Goal: Browse casually: Explore the website without a specific task or goal

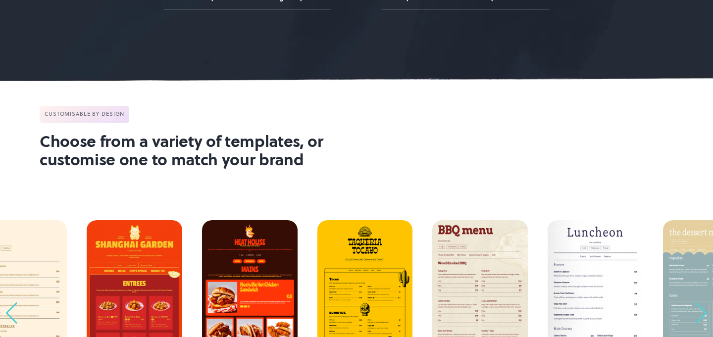
scroll to position [815, 0]
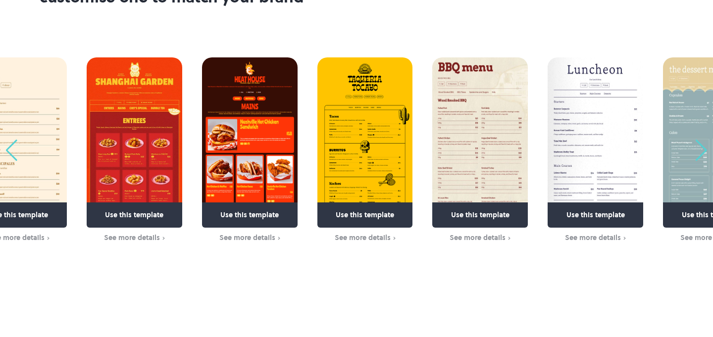
click at [4, 157] on img "63 / 63" at bounding box center [19, 142] width 96 height 170
click at [14, 149] on div "Previous slide" at bounding box center [11, 151] width 13 height 22
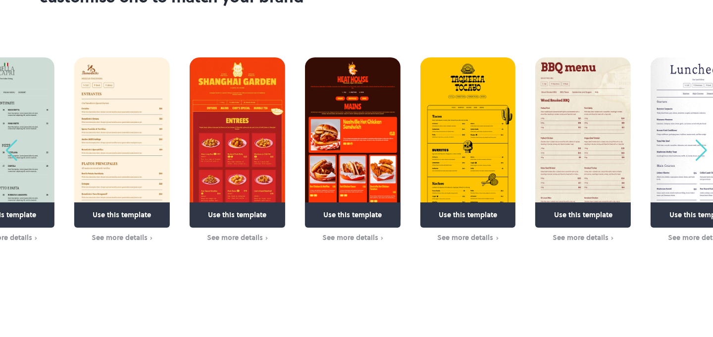
click at [14, 149] on div "Previous slide" at bounding box center [11, 151] width 13 height 22
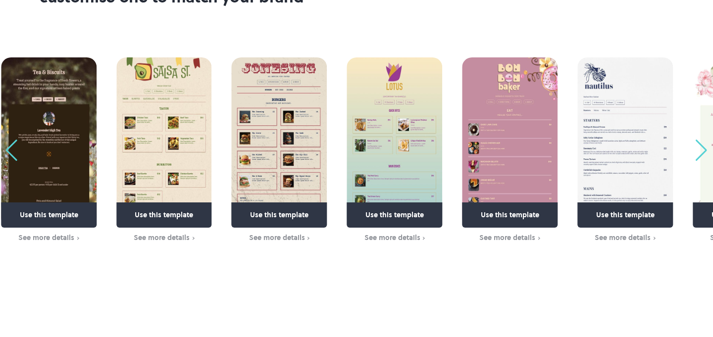
click at [609, 176] on img "58 / 63" at bounding box center [625, 142] width 96 height 170
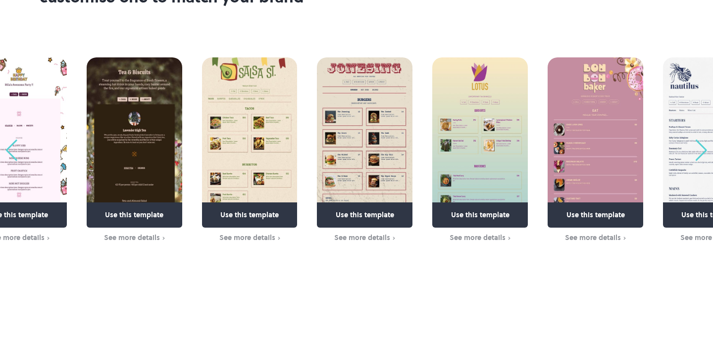
click at [412, 138] on img "55 / 63" at bounding box center [365, 142] width 96 height 170
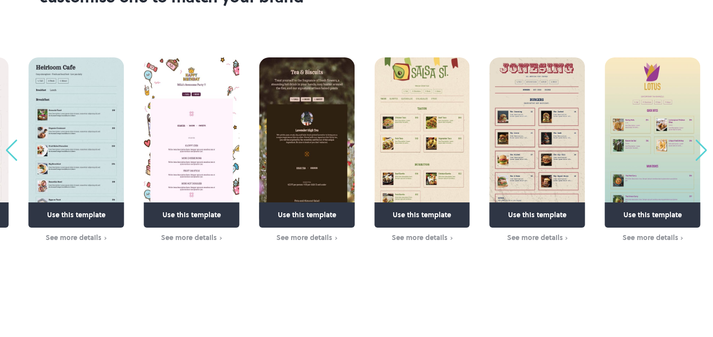
click at [469, 132] on img "54 / 63" at bounding box center [422, 142] width 96 height 170
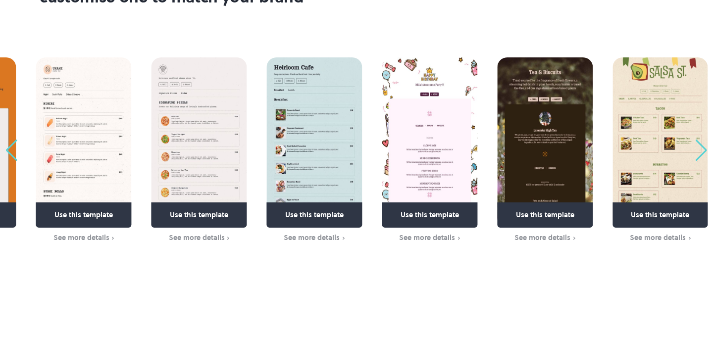
click at [434, 130] on img "52 / 63" at bounding box center [430, 142] width 96 height 170
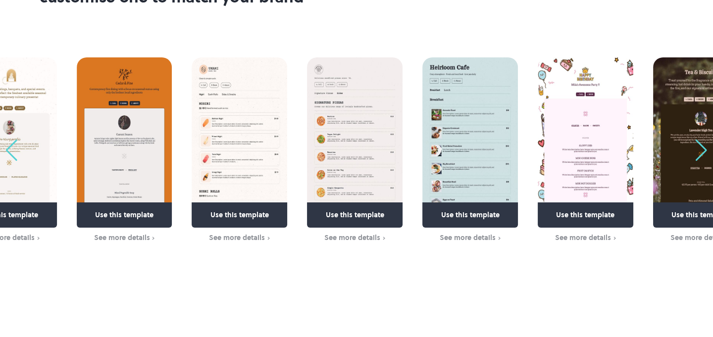
click at [486, 124] on img "51 / 63" at bounding box center [470, 142] width 96 height 170
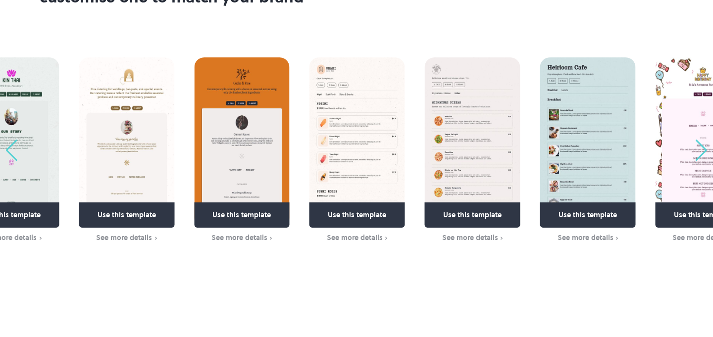
click at [405, 132] on img "49 / 63" at bounding box center [357, 142] width 96 height 170
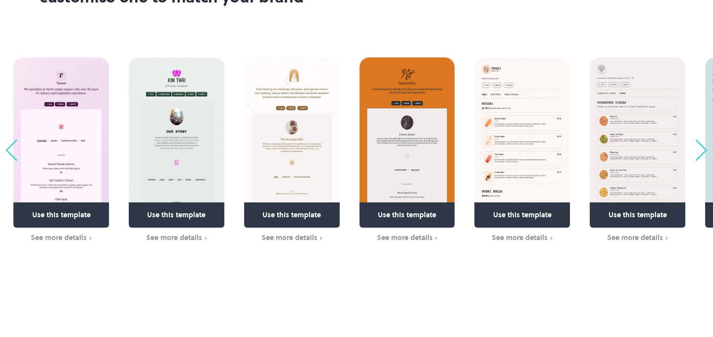
click at [340, 130] on img "47 / 63" at bounding box center [292, 142] width 96 height 170
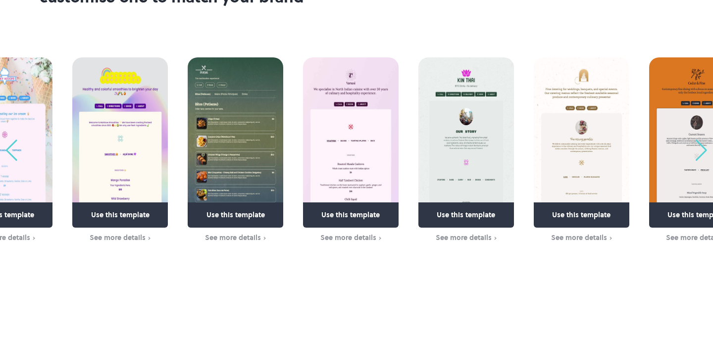
click at [373, 130] on img "45 / 63" at bounding box center [351, 142] width 96 height 170
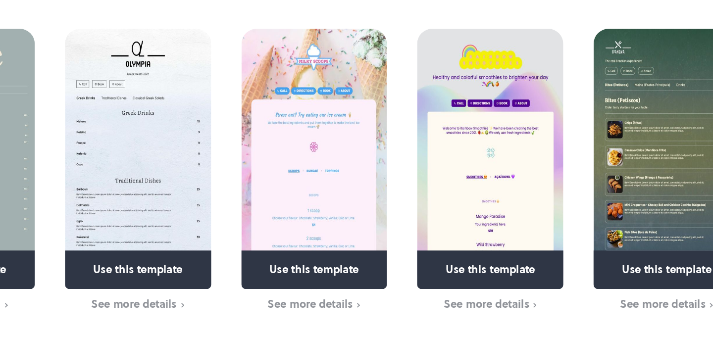
click at [436, 157] on img "43 / 63" at bounding box center [424, 142] width 96 height 170
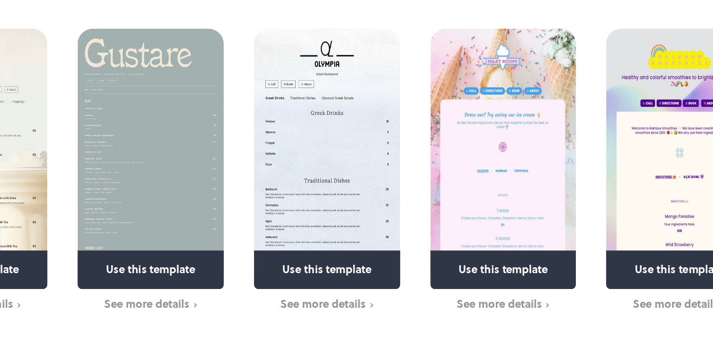
click at [453, 166] on img "42 / 63" at bounding box center [433, 142] width 96 height 170
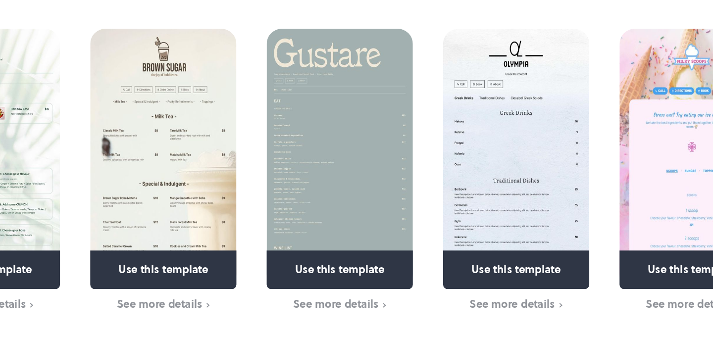
click at [465, 130] on img "41 / 63" at bounding box center [441, 142] width 96 height 170
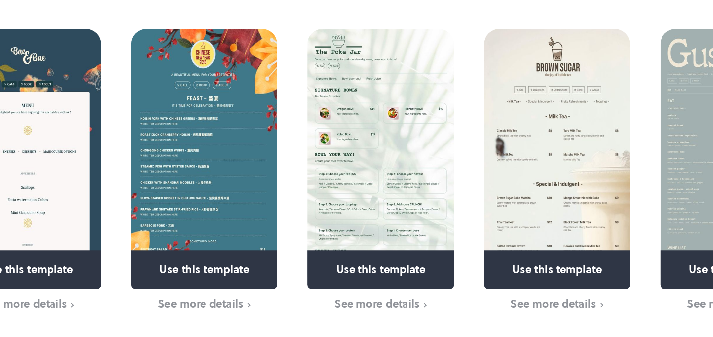
click at [463, 135] on img "39 / 63" at bounding box center [468, 142] width 96 height 170
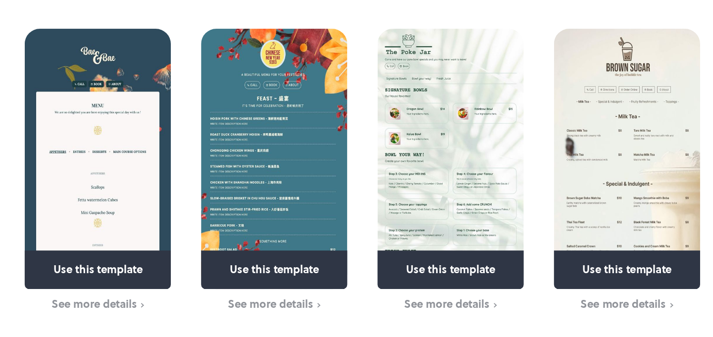
click at [561, 136] on img "39 / 63" at bounding box center [513, 142] width 96 height 170
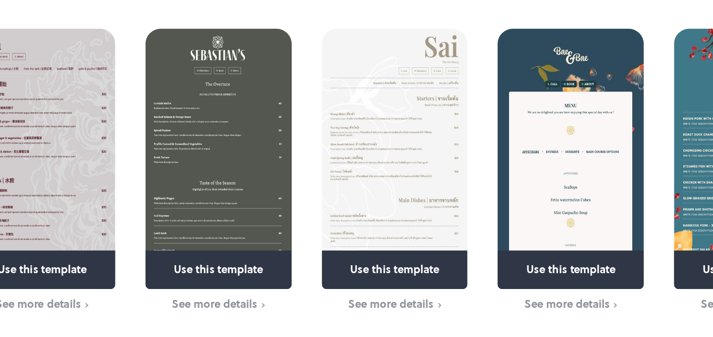
click at [487, 148] on img "36 / 63" at bounding box center [477, 142] width 96 height 170
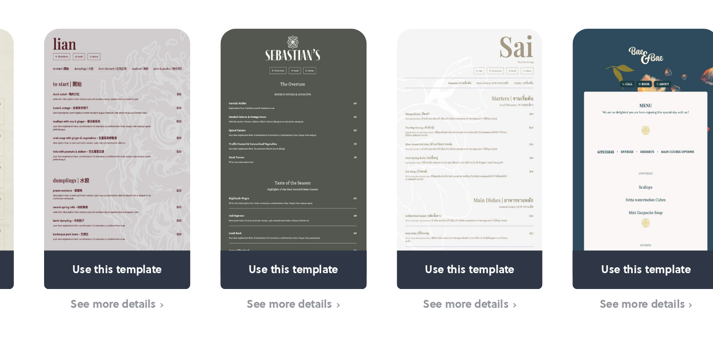
click at [458, 141] on img "35 / 63" at bounding box center [410, 142] width 96 height 170
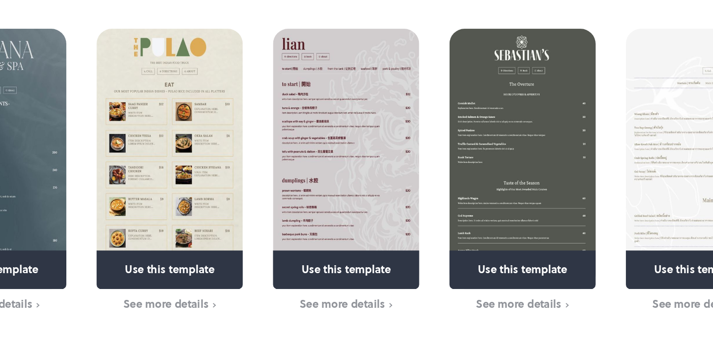
click at [327, 133] on img "33 / 63" at bounding box center [330, 142] width 96 height 170
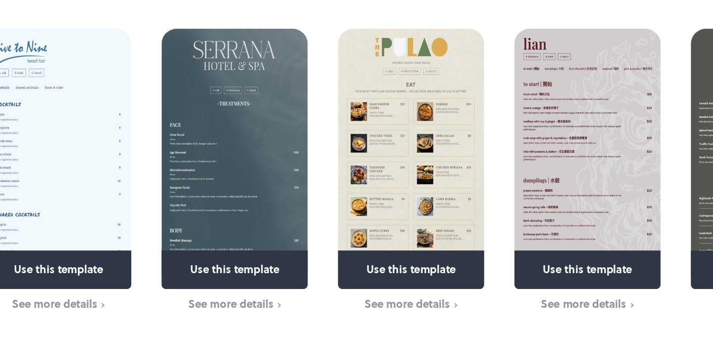
click at [373, 145] on img "32 / 63" at bounding box center [372, 142] width 96 height 170
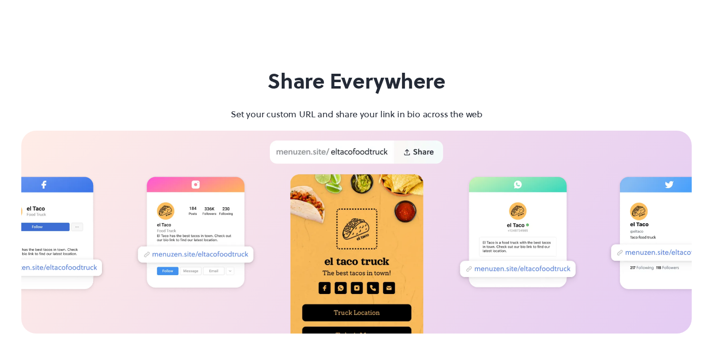
scroll to position [0, 0]
